Goal: Book appointment/travel/reservation

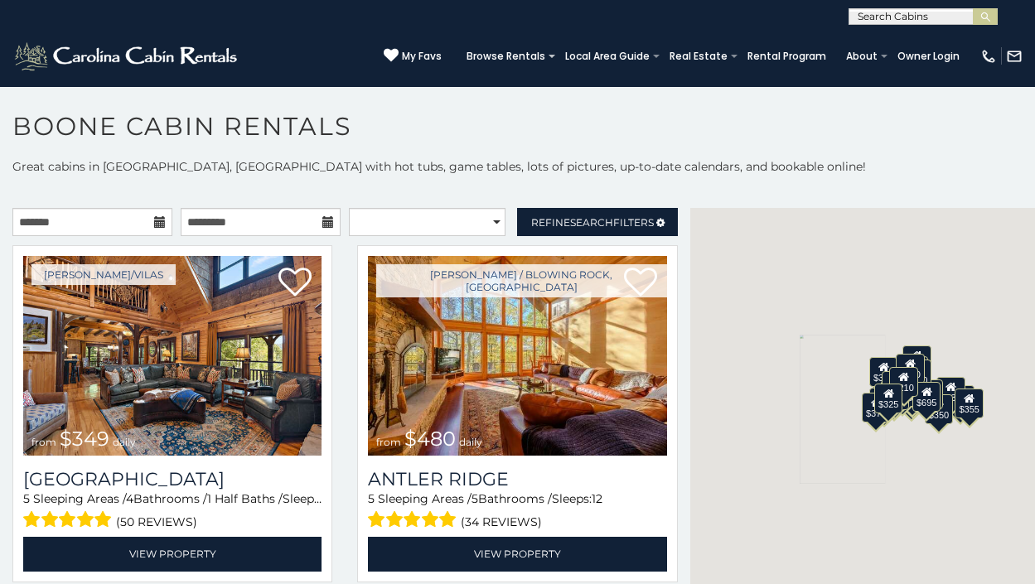
scroll to position [7, 0]
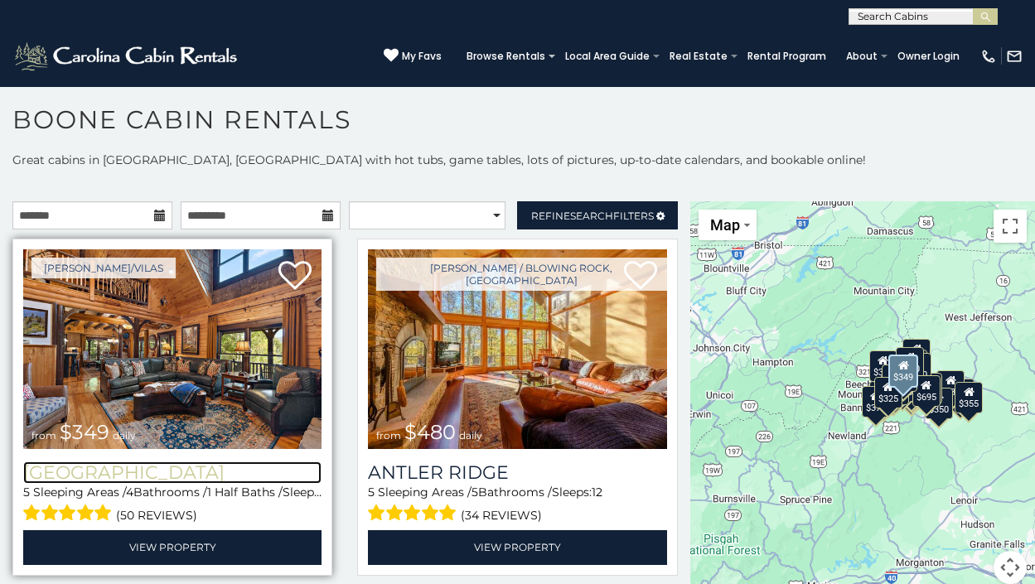
click at [169, 468] on h3 "[GEOGRAPHIC_DATA]" at bounding box center [172, 473] width 298 height 22
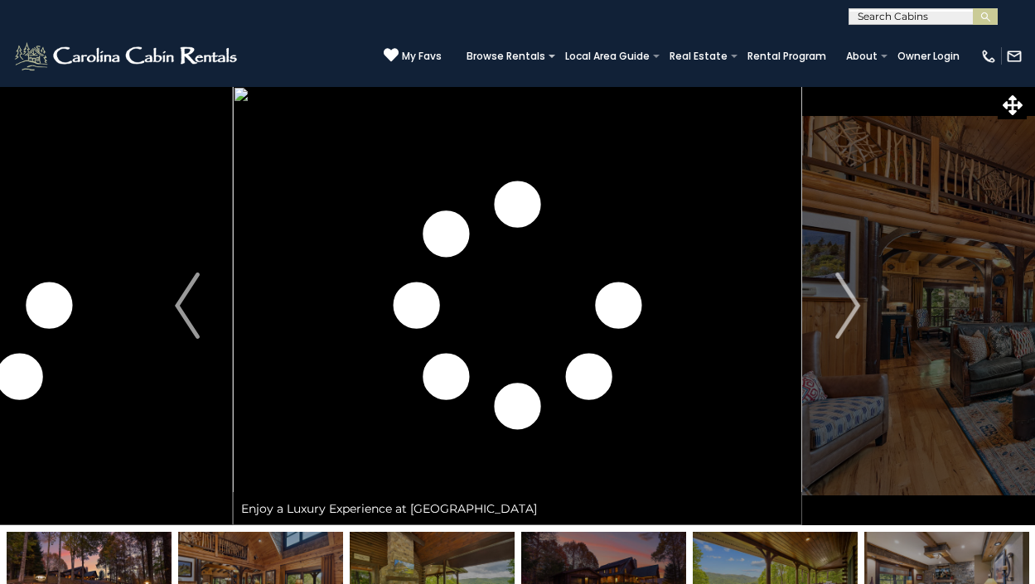
scroll to position [168, 0]
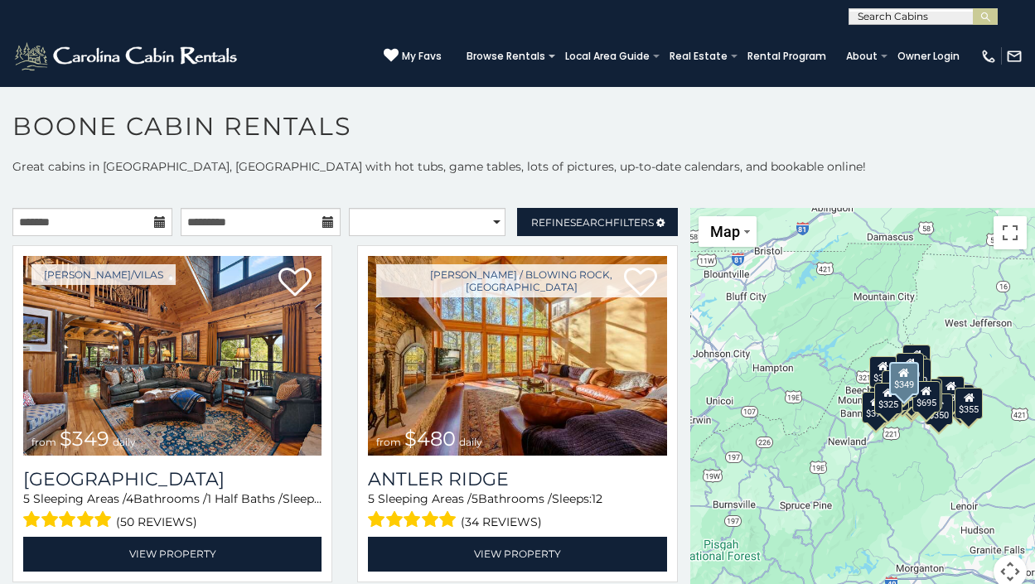
scroll to position [9, 0]
